Goal: Task Accomplishment & Management: Manage account settings

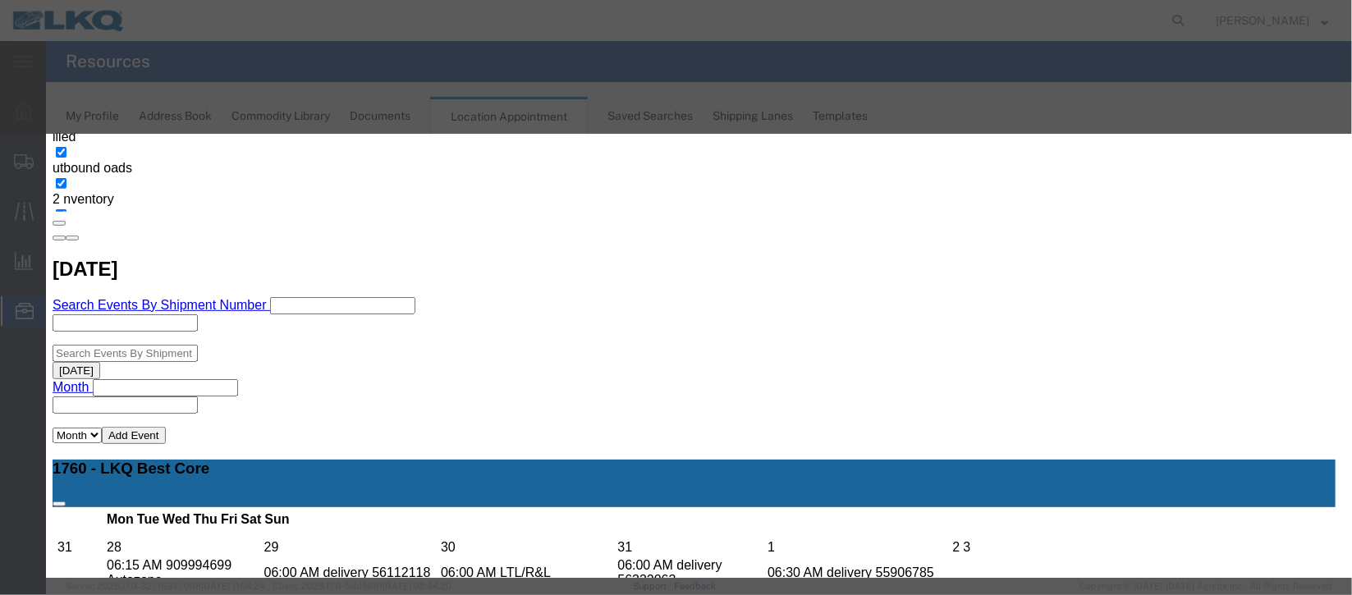
scroll to position [201, 0]
type input "de"
select select "40"
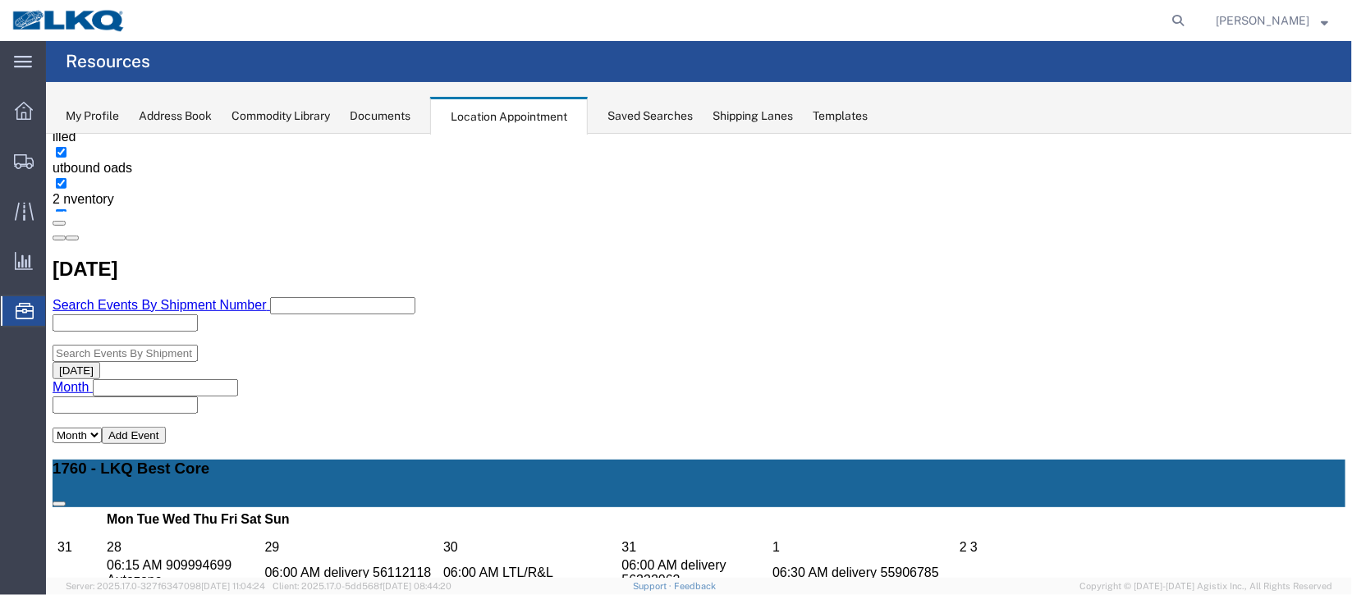
scroll to position [0, 0]
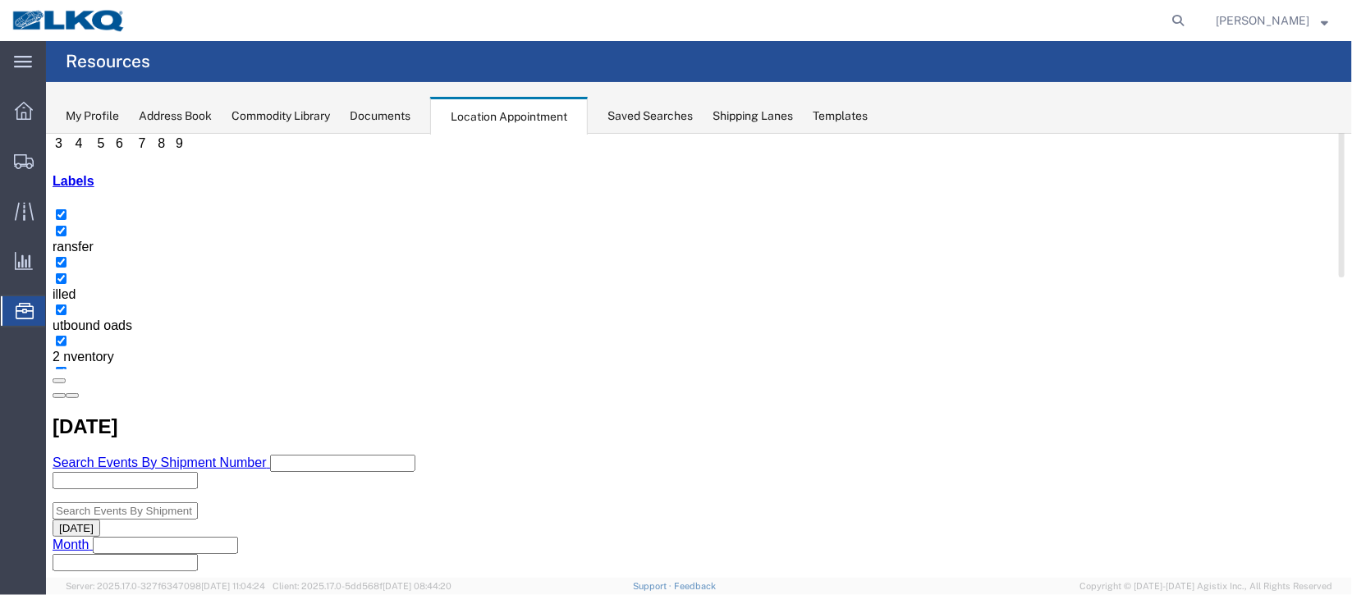
scroll to position [122, 0]
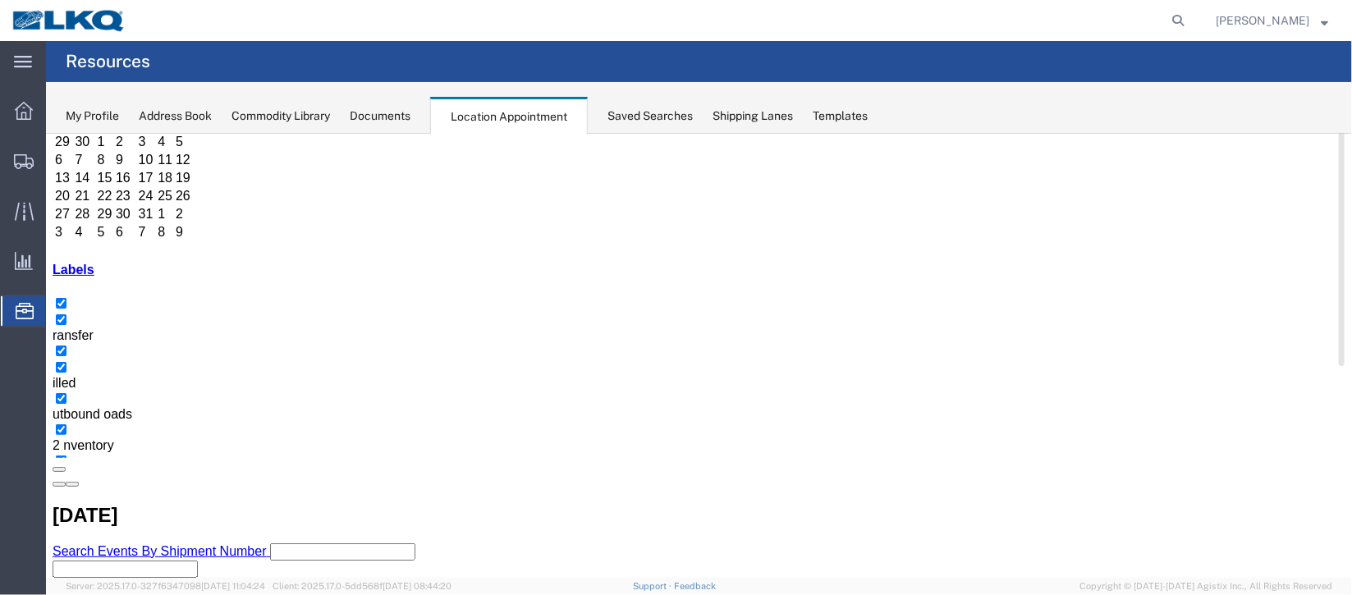
select select "1"
select select
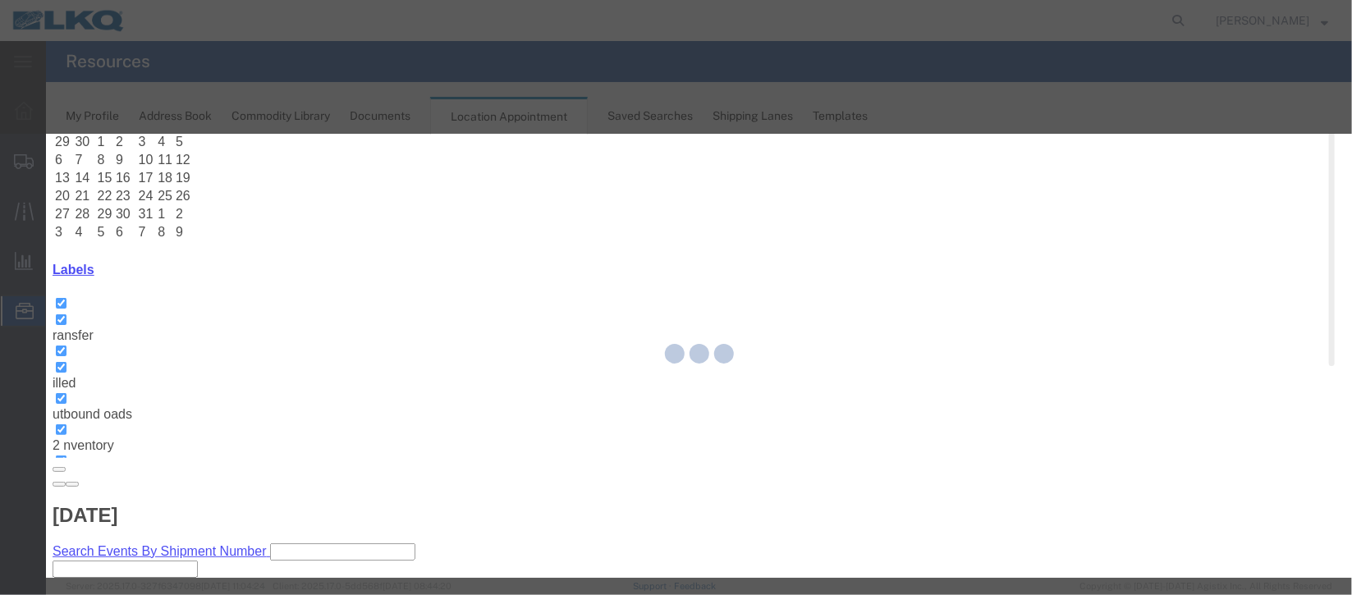
select select
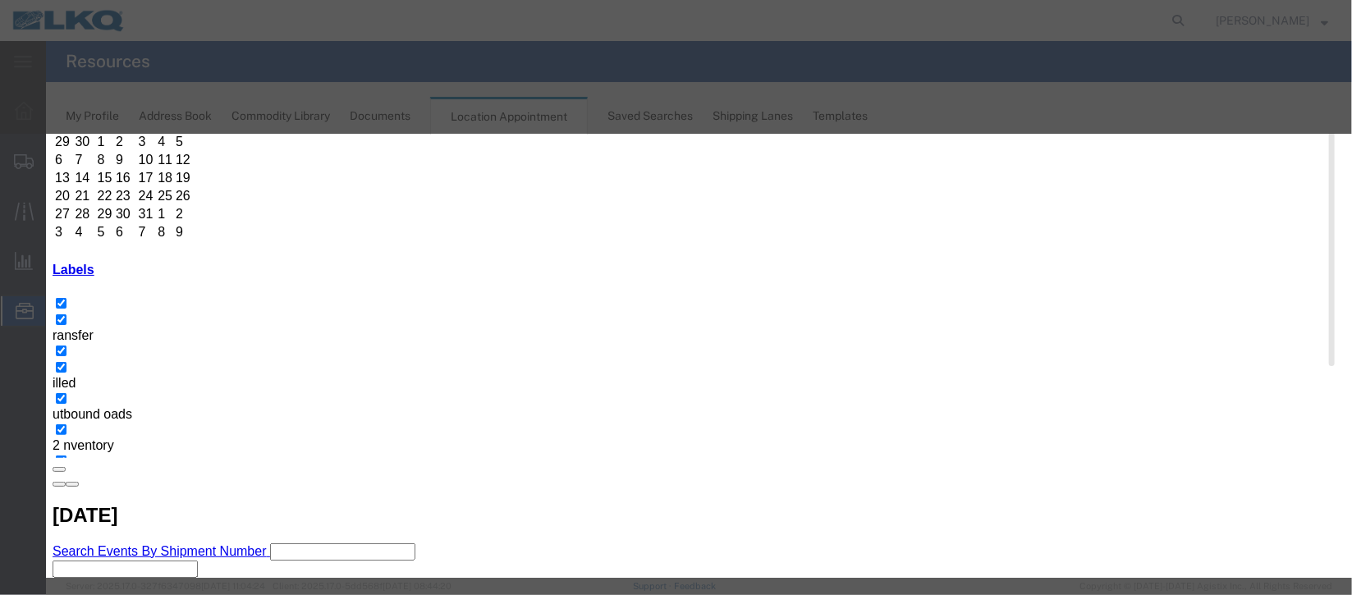
type input "de"
drag, startPoint x: 764, startPoint y: 452, endPoint x: 845, endPoint y: 484, distance: 86.3
select select "40"
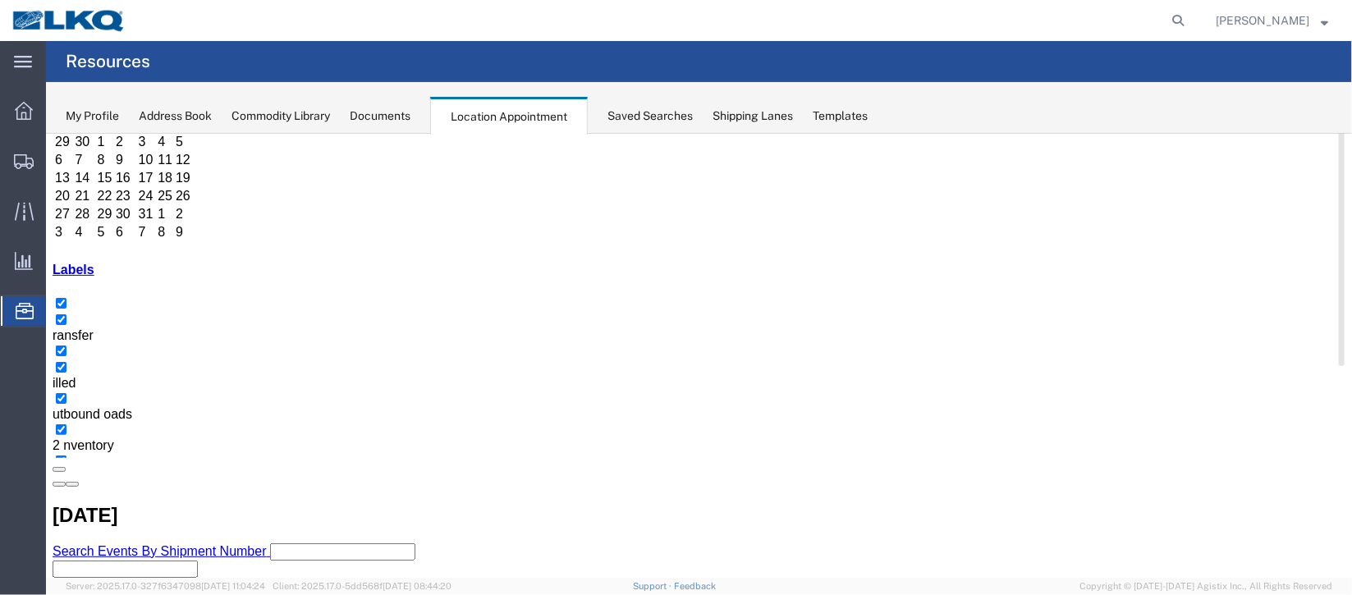
scroll to position [0, 0]
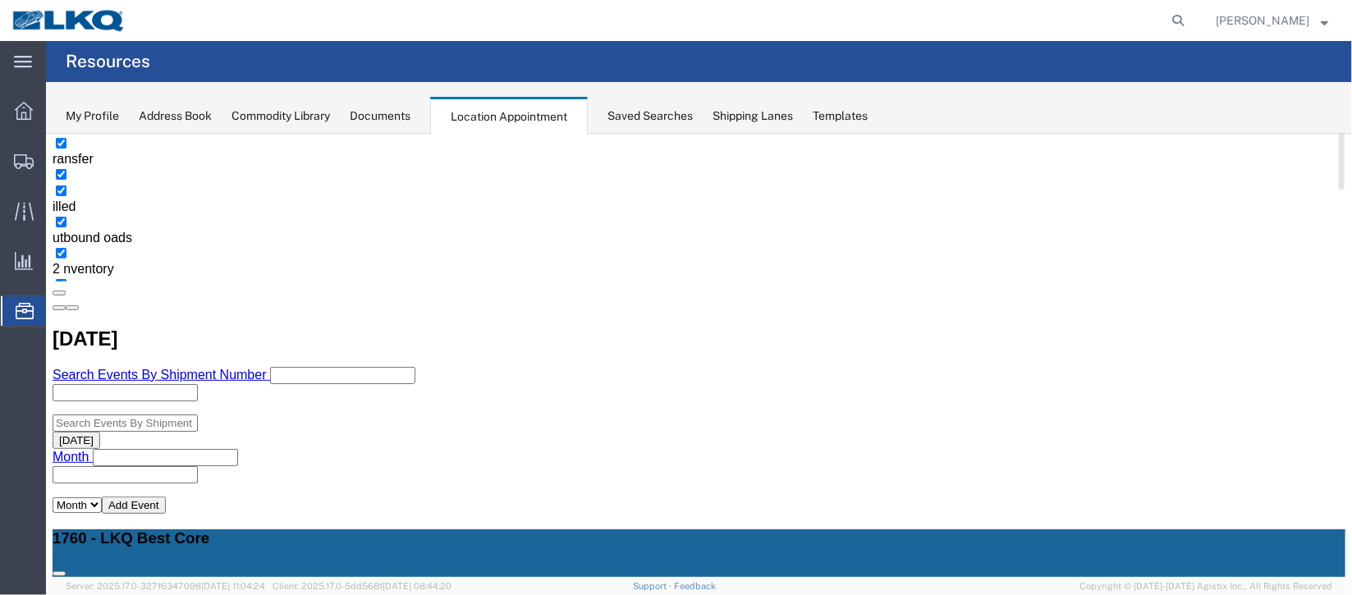
scroll to position [369, 0]
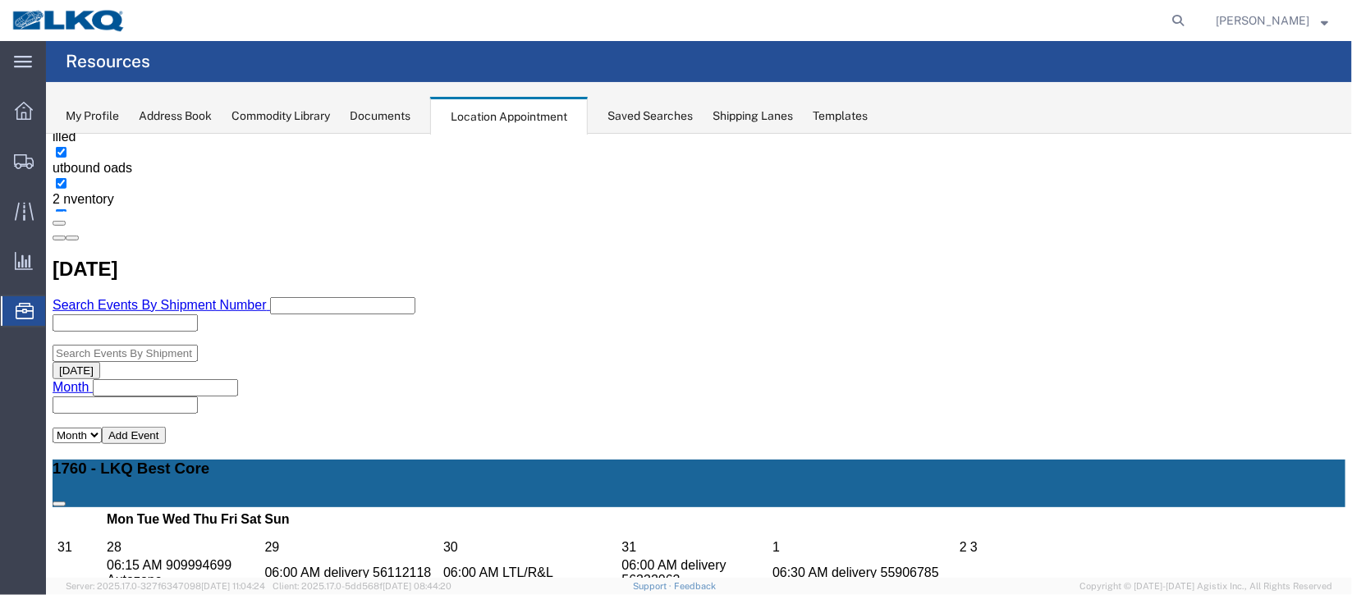
select select "100"
select select "1"
select select
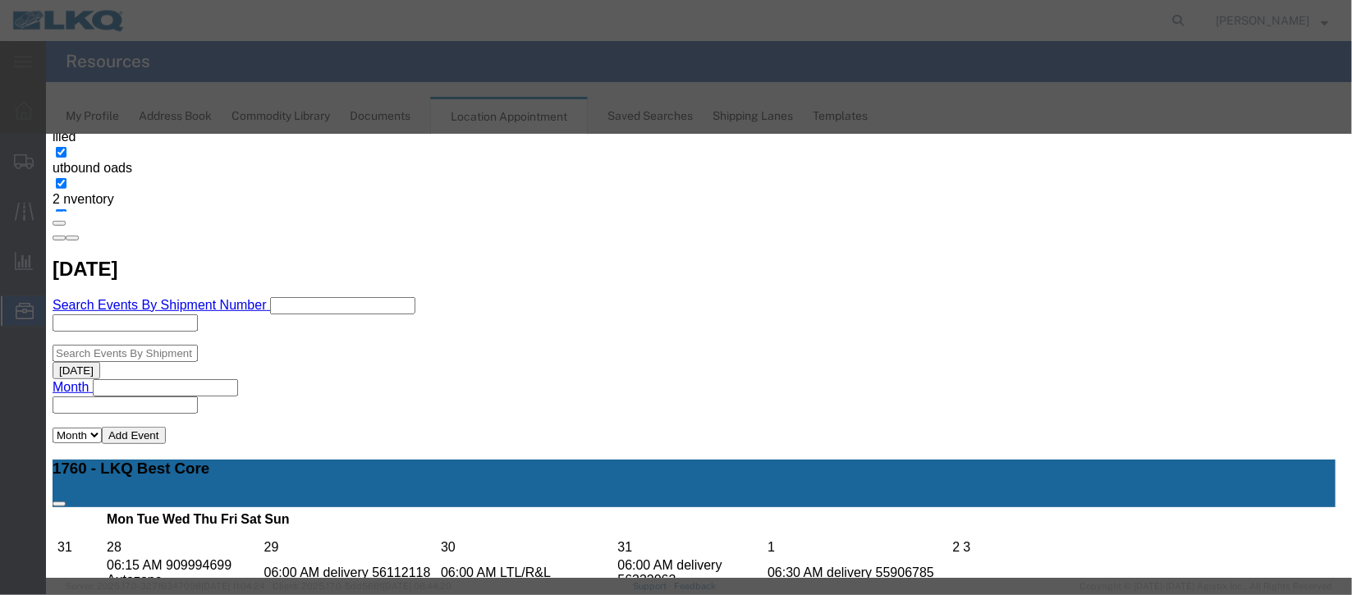
scroll to position [209, 0]
type input "de"
select select "40"
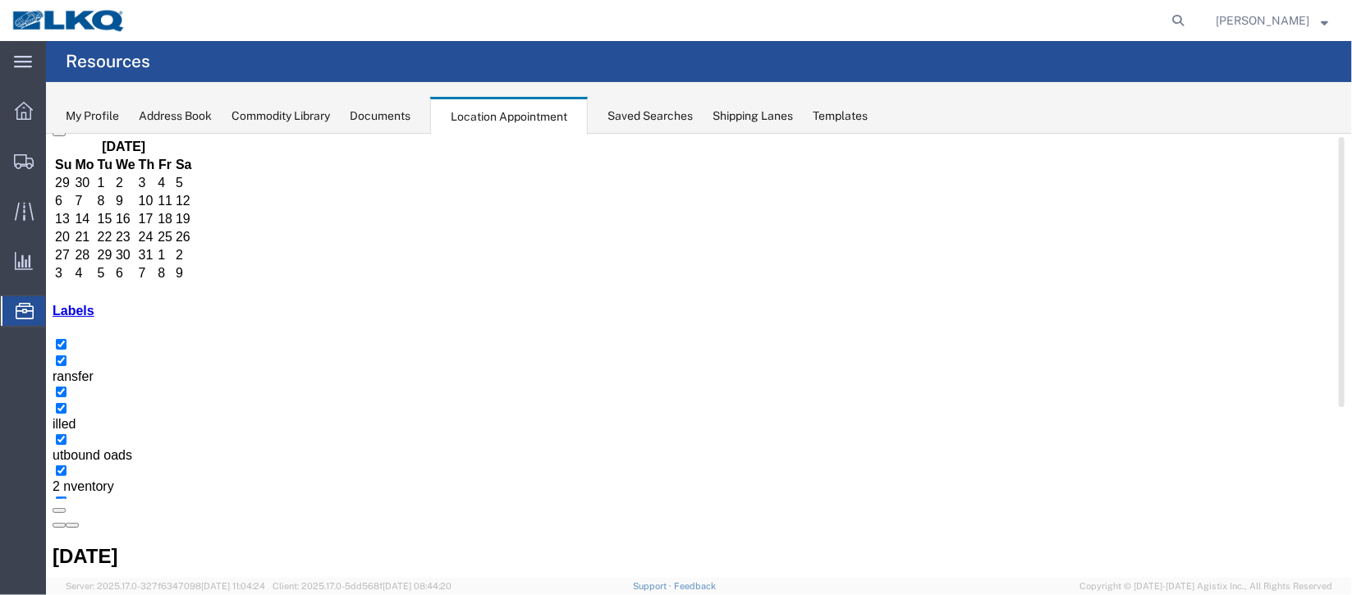
scroll to position [140, 0]
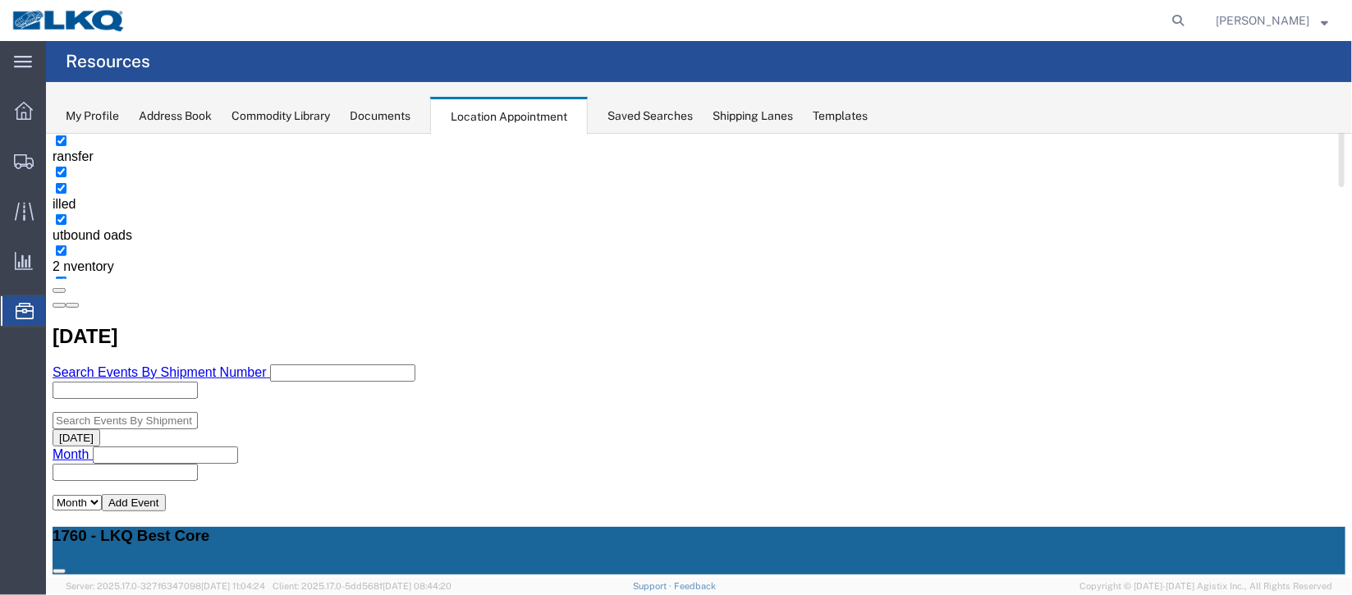
scroll to position [386, 0]
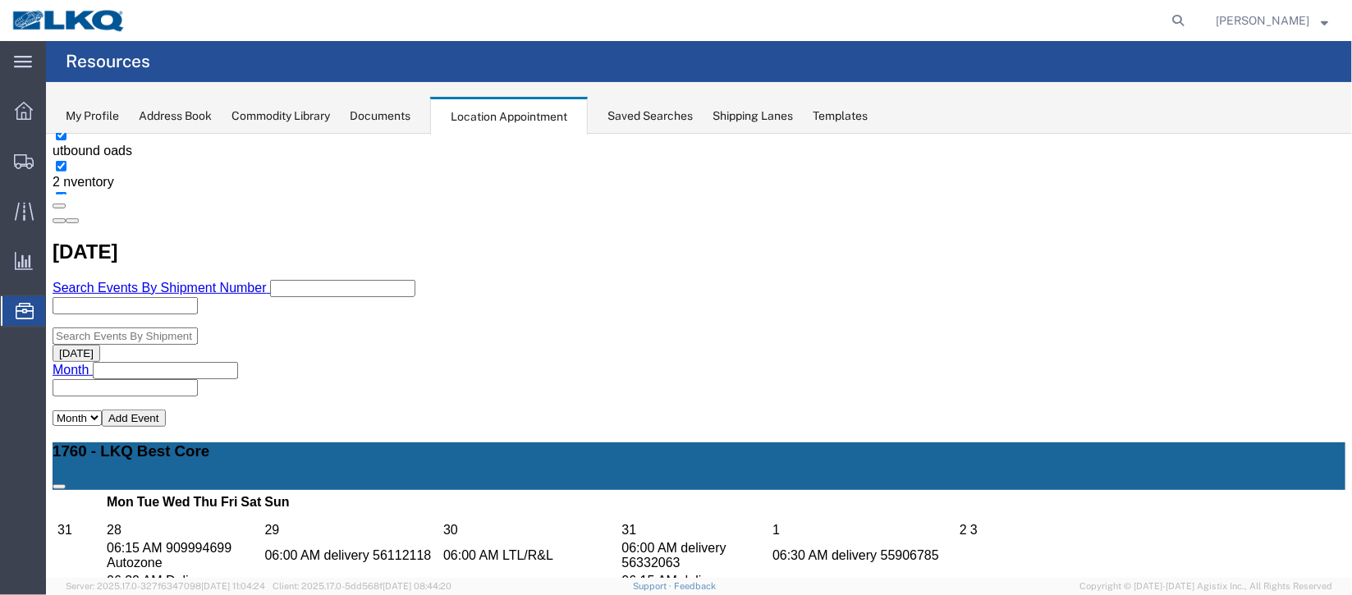
select select "100"
select select "1"
select select
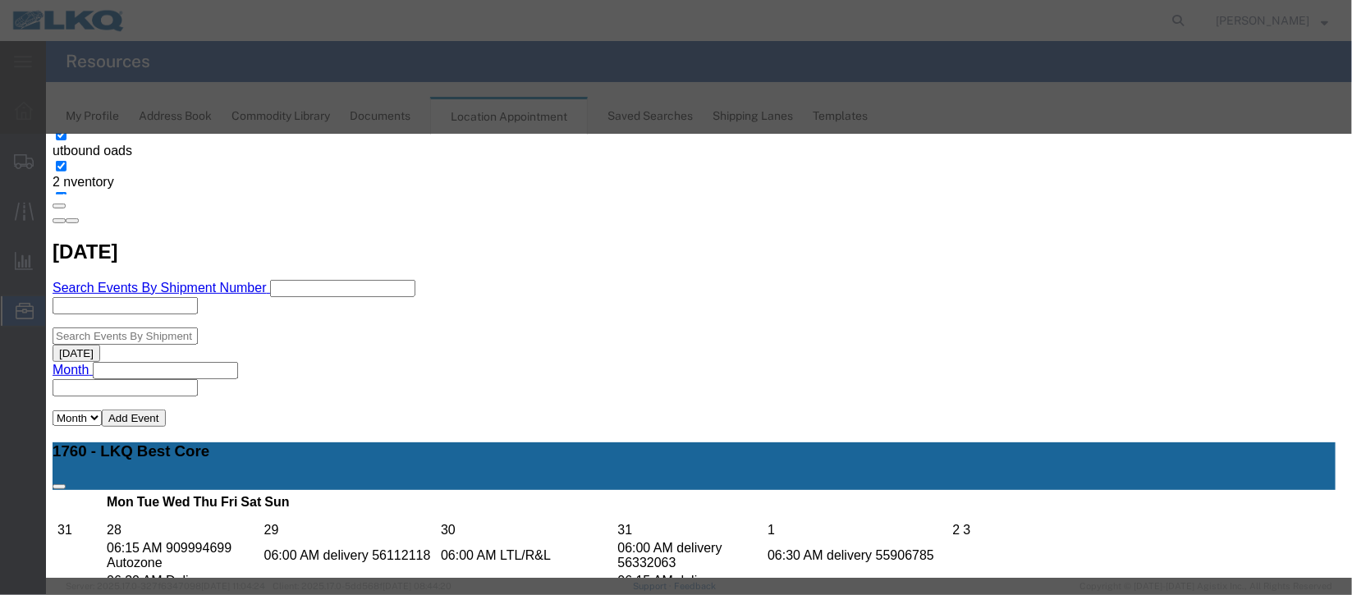
scroll to position [209, 0]
type input "de"
select select "40"
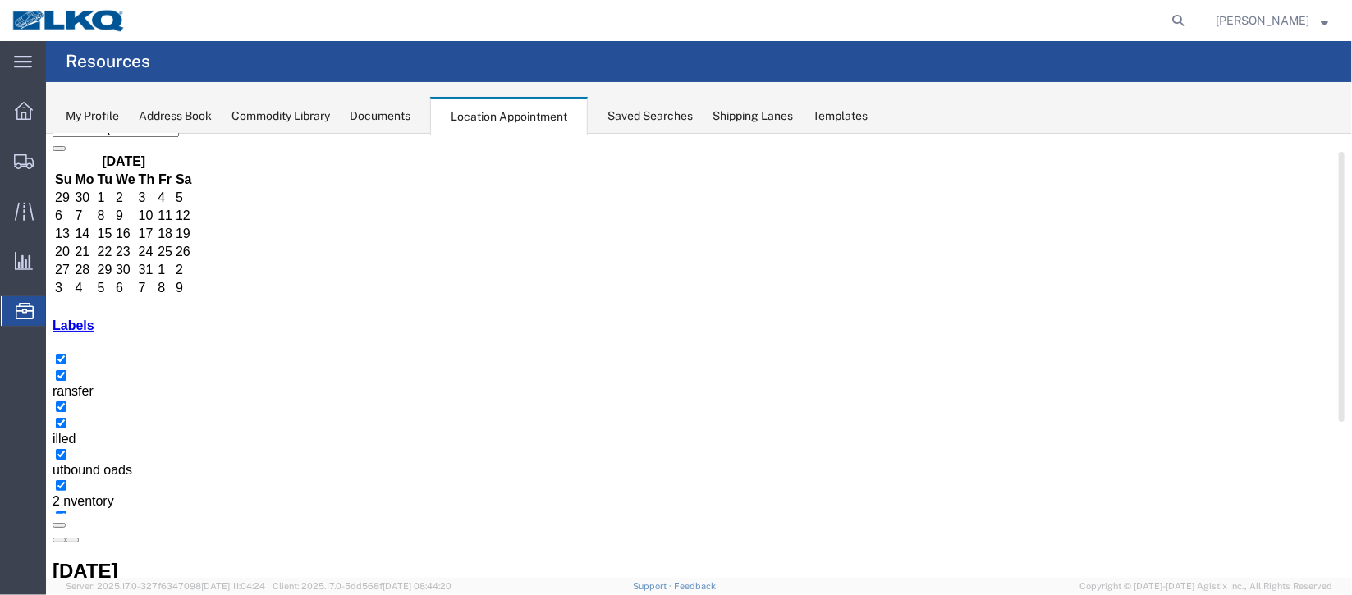
scroll to position [140, 0]
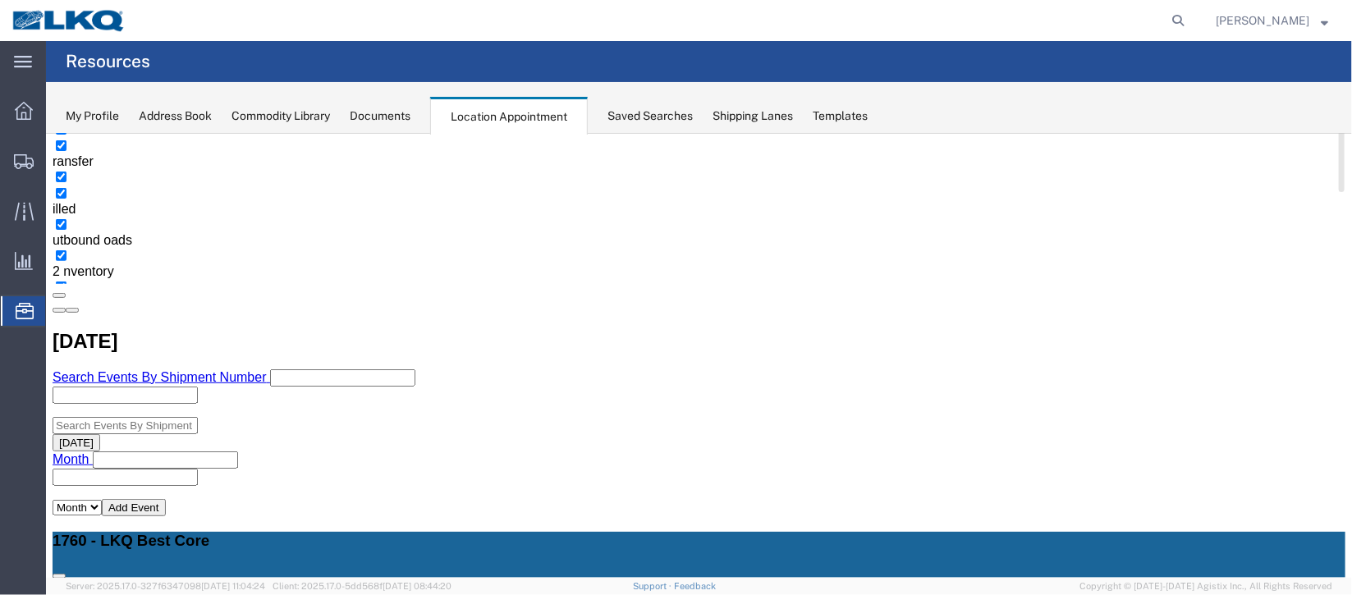
scroll to position [263, 0]
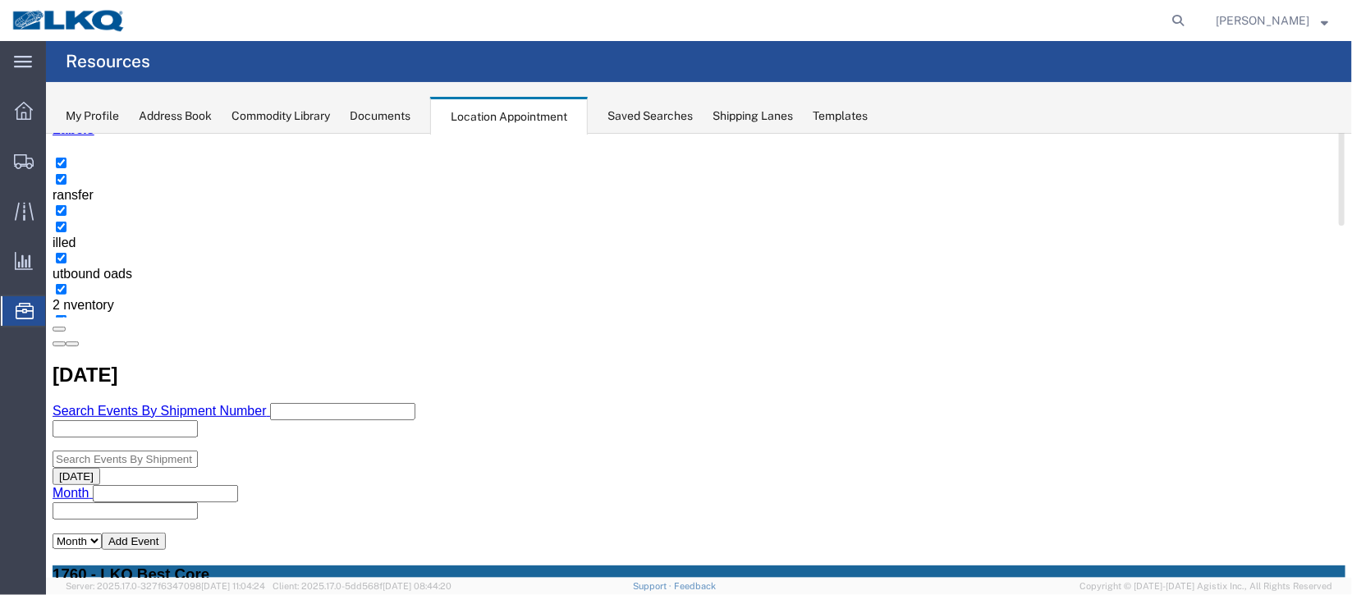
select select "100"
select select "1"
select select
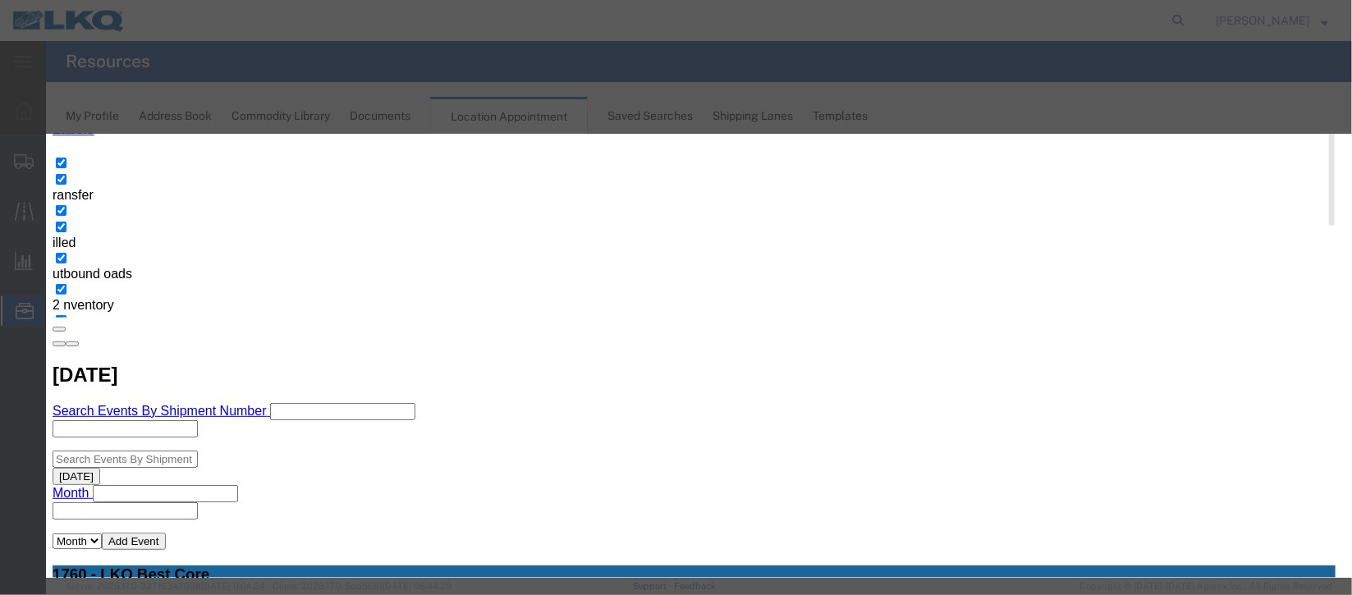
scroll to position [209, 0]
type input "de"
select select "40"
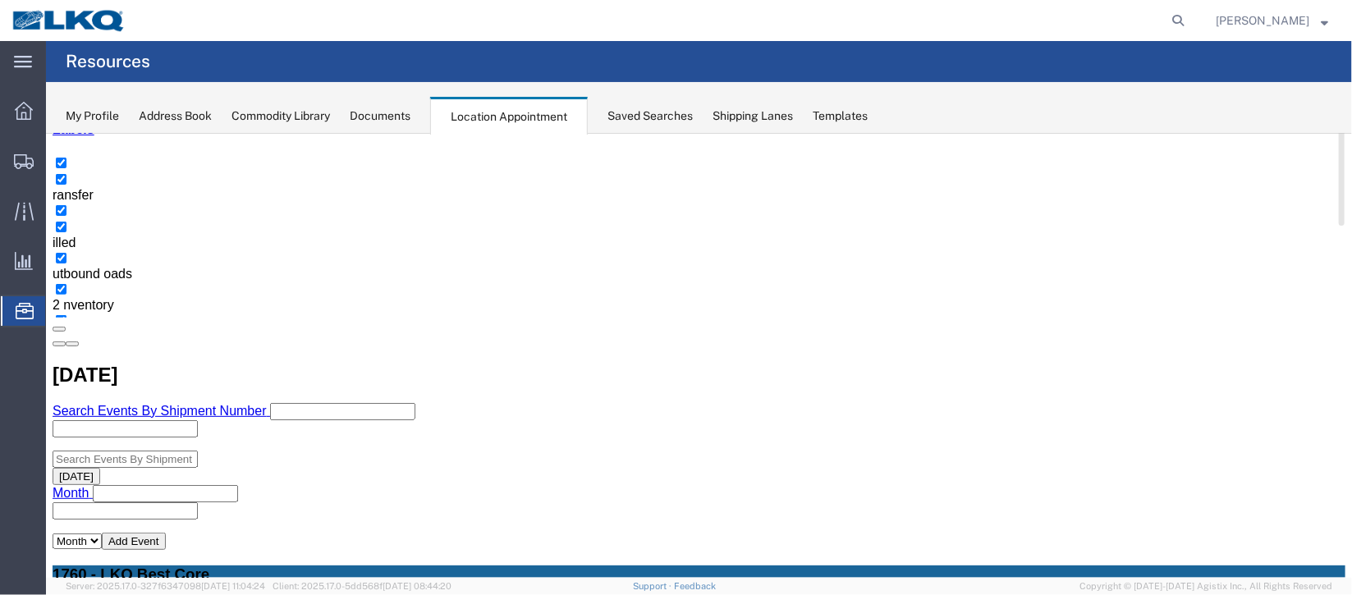
scroll to position [0, 0]
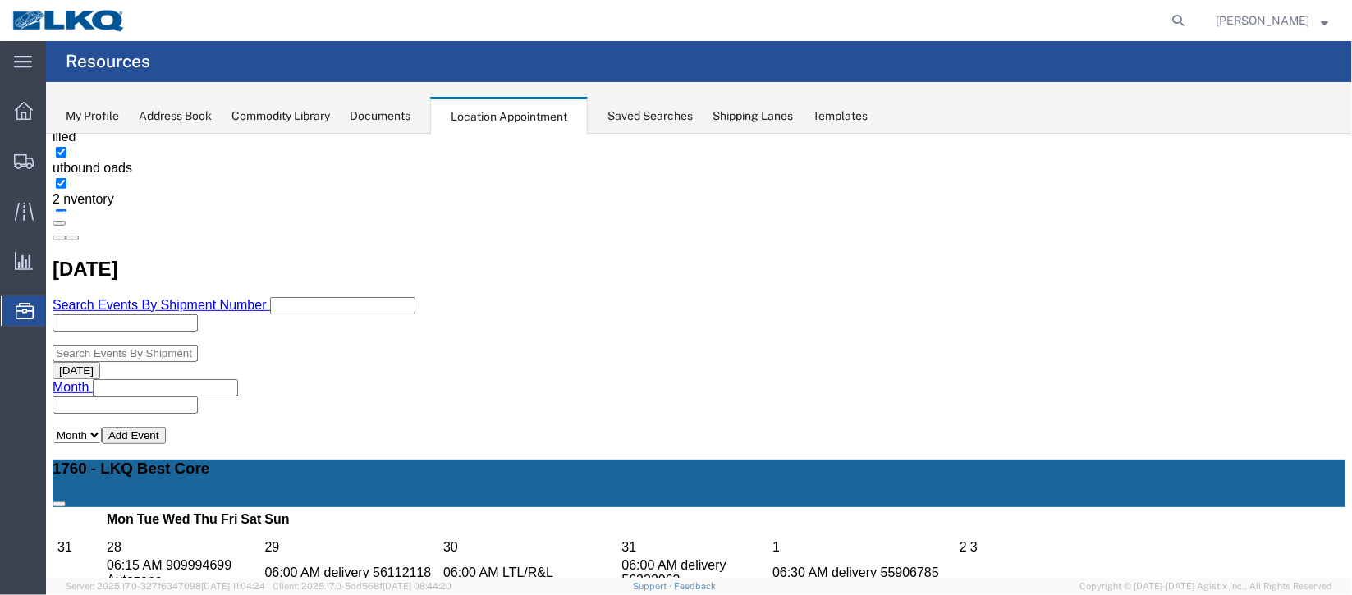
scroll to position [245, 0]
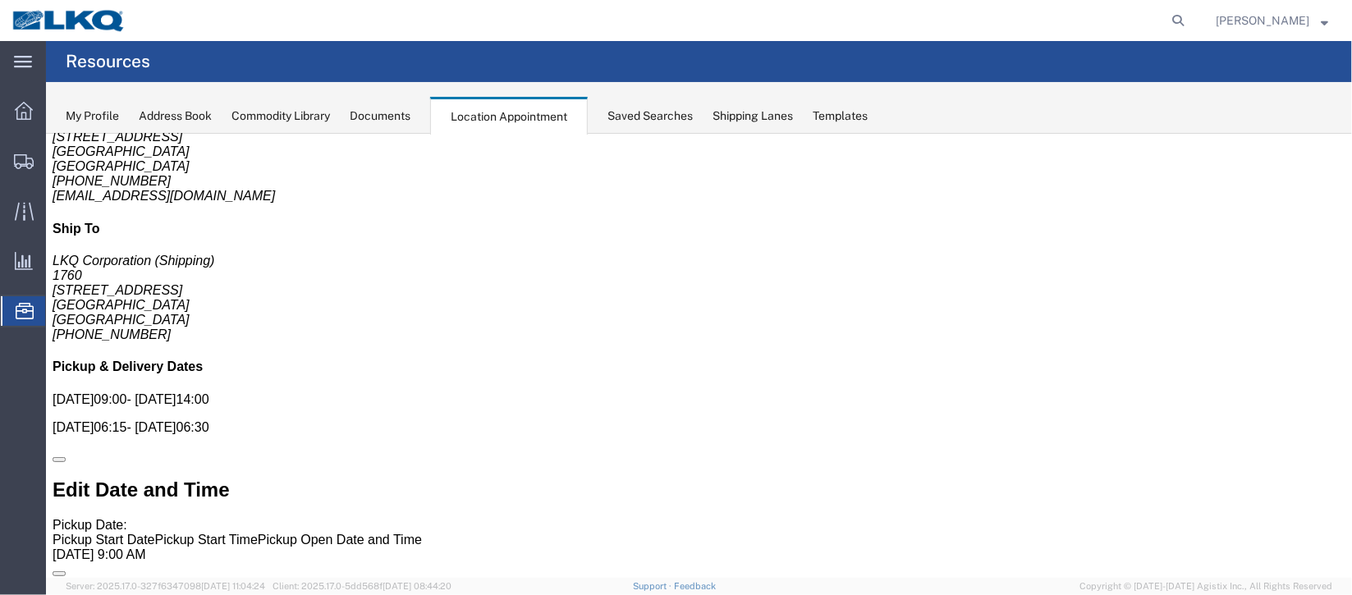
scroll to position [0, 0]
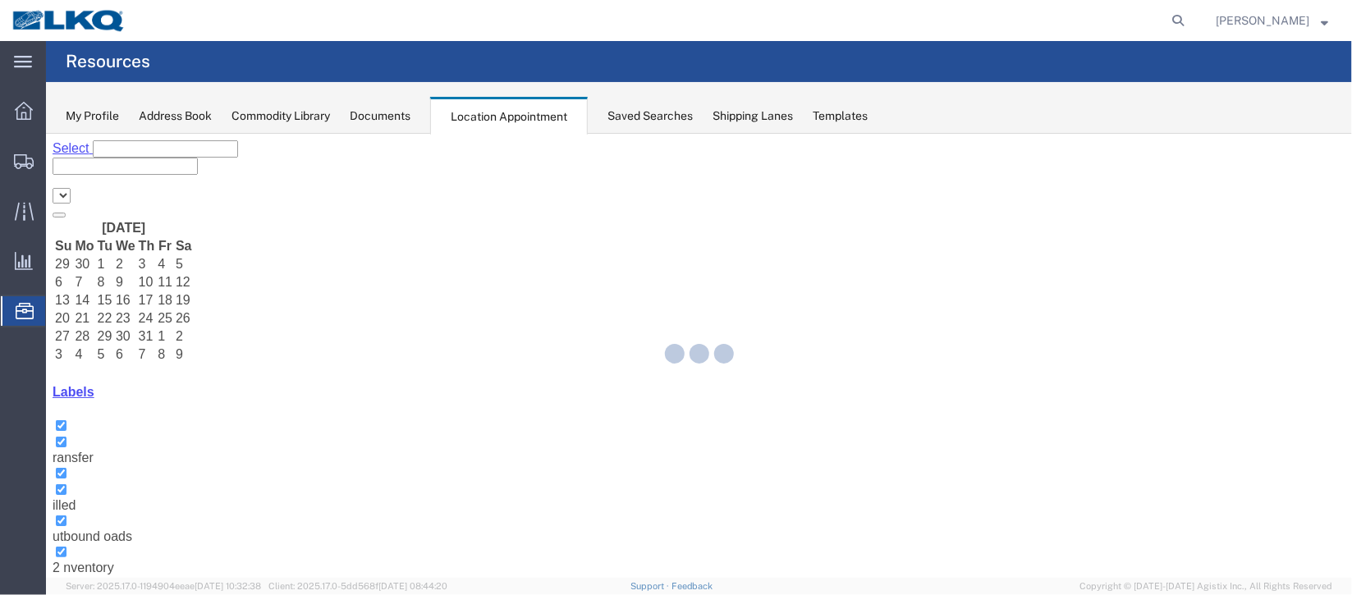
select select "27634"
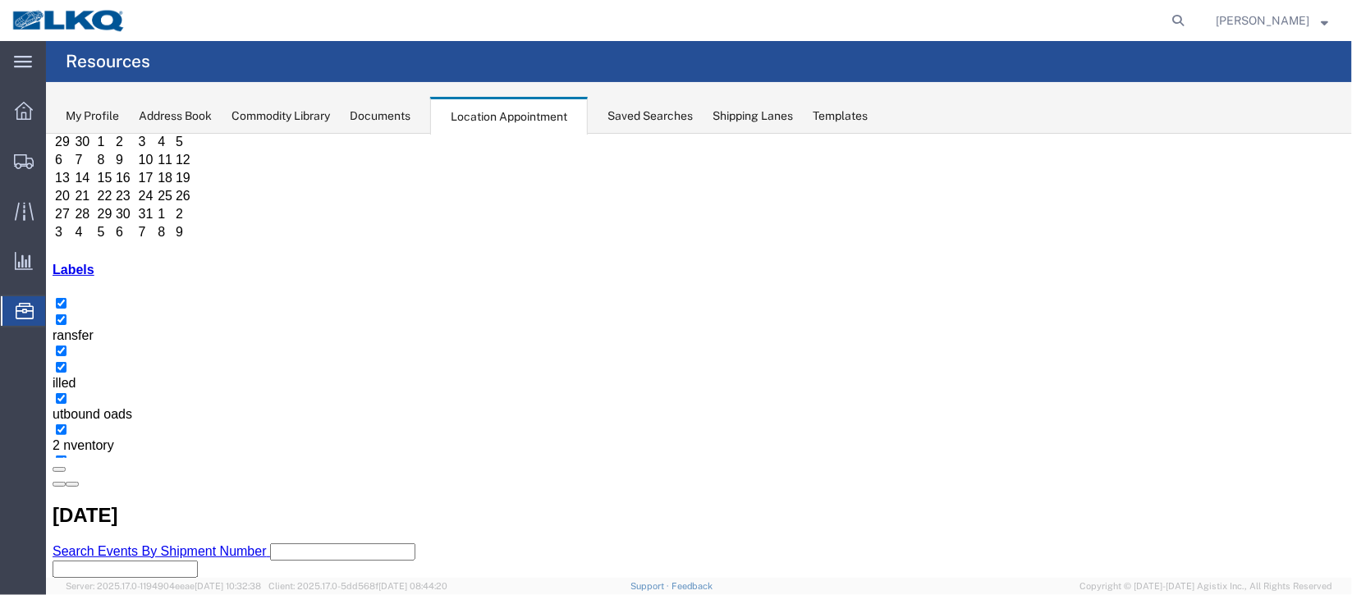
scroll to position [245, 0]
